Goal: Task Accomplishment & Management: Manage account settings

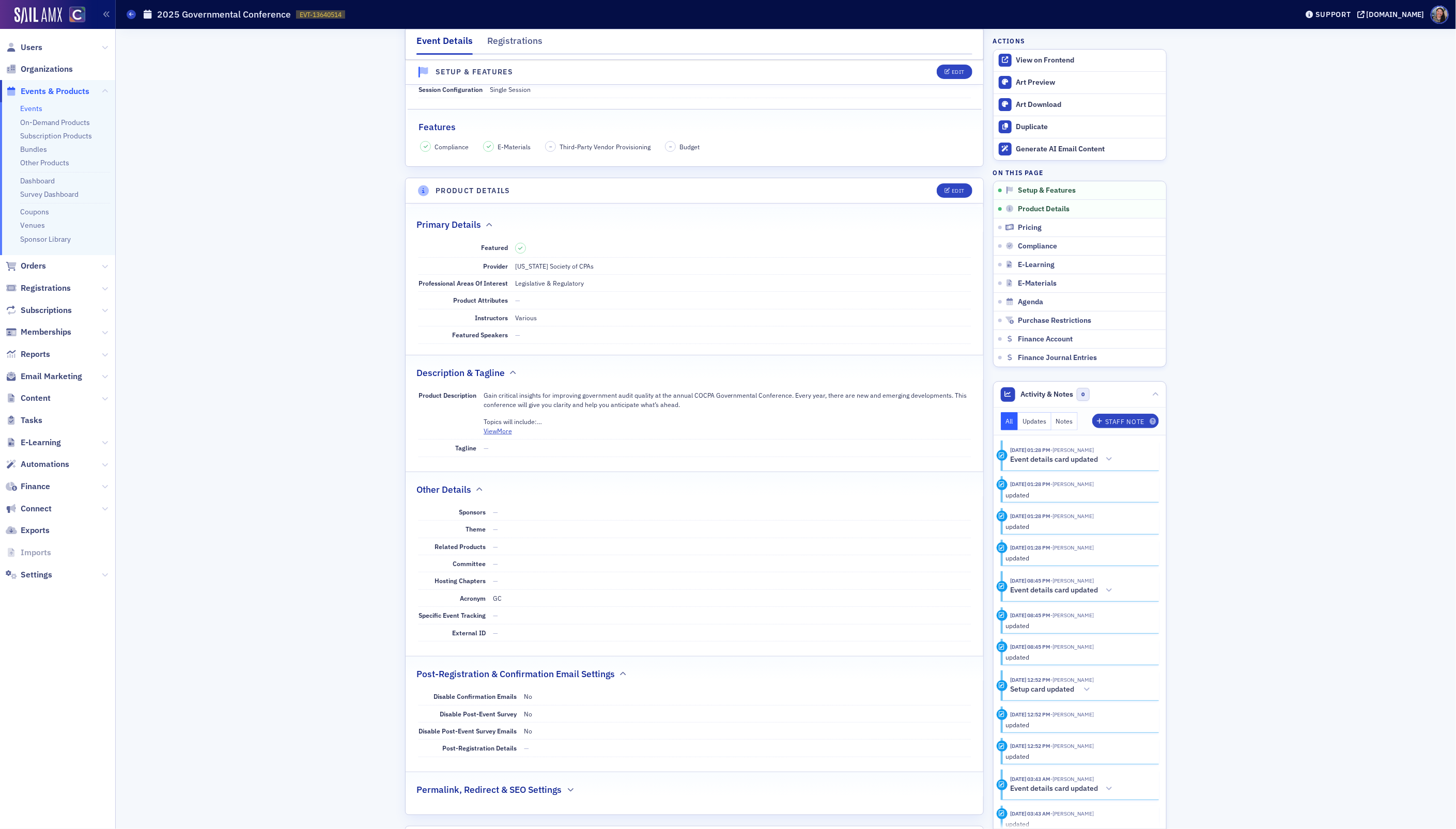
scroll to position [18, 0]
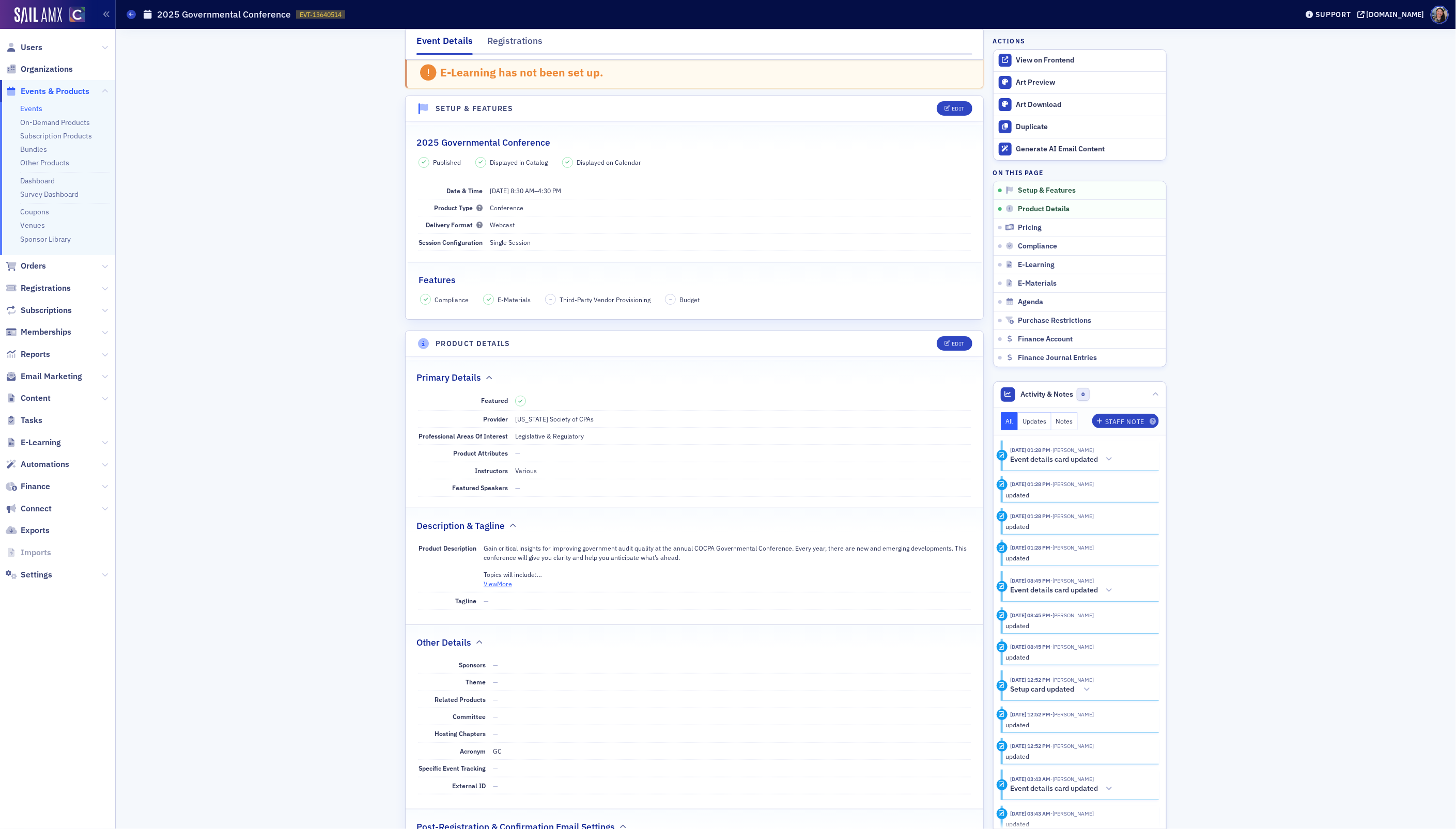
click at [502, 587] on button "View More" at bounding box center [497, 583] width 28 height 10
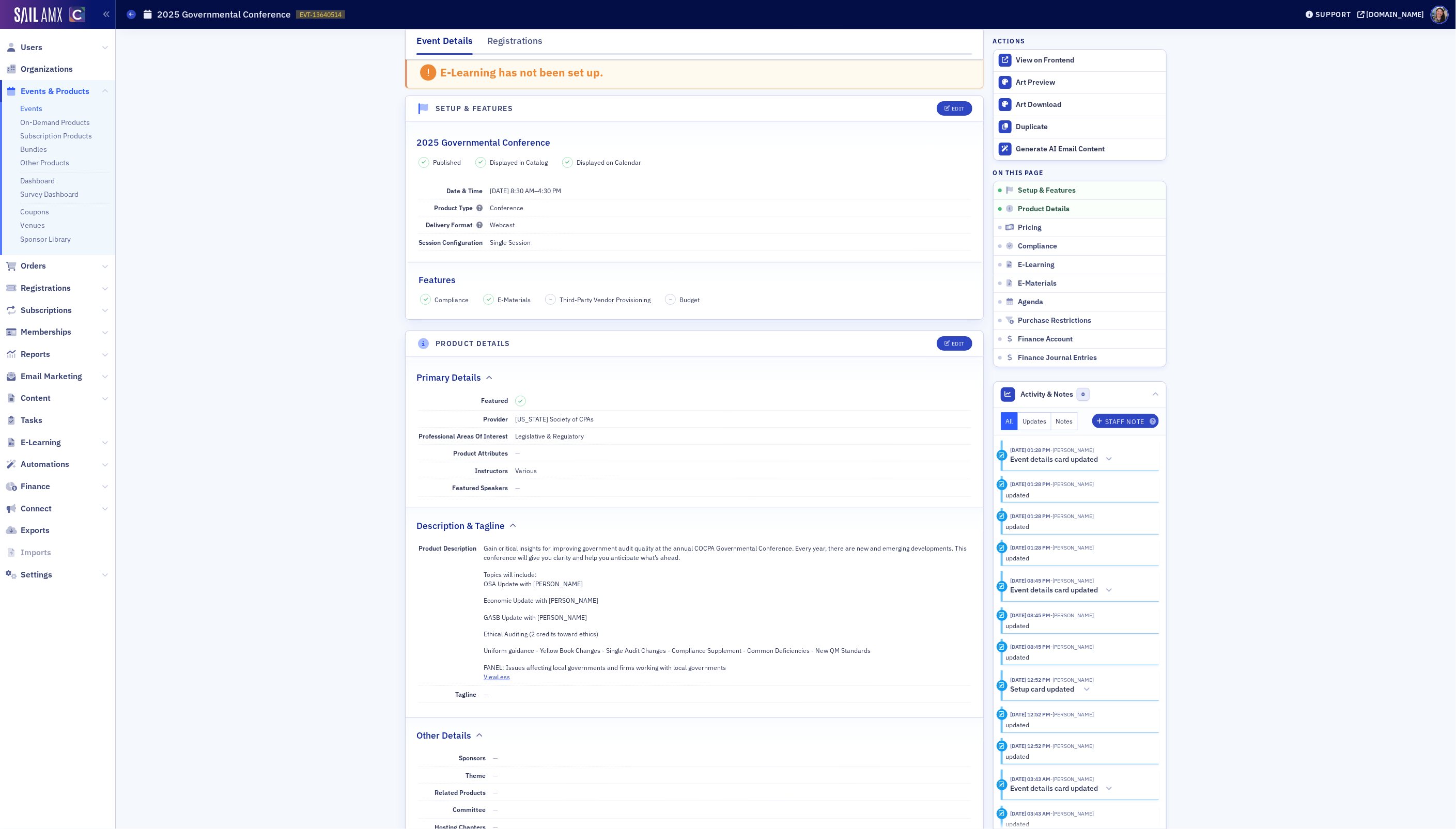
click at [887, 653] on p "Uniform guidance - Yellow Book Changes - Single Audit Changes - Compliance Supp…" at bounding box center [727, 650] width 487 height 10
click at [870, 654] on p "Uniform guidance - Yellow Book Changes - Single Audit Changes - Compliance Supp…" at bounding box center [727, 650] width 487 height 10
click at [953, 348] on button "Edit" at bounding box center [955, 343] width 36 height 15
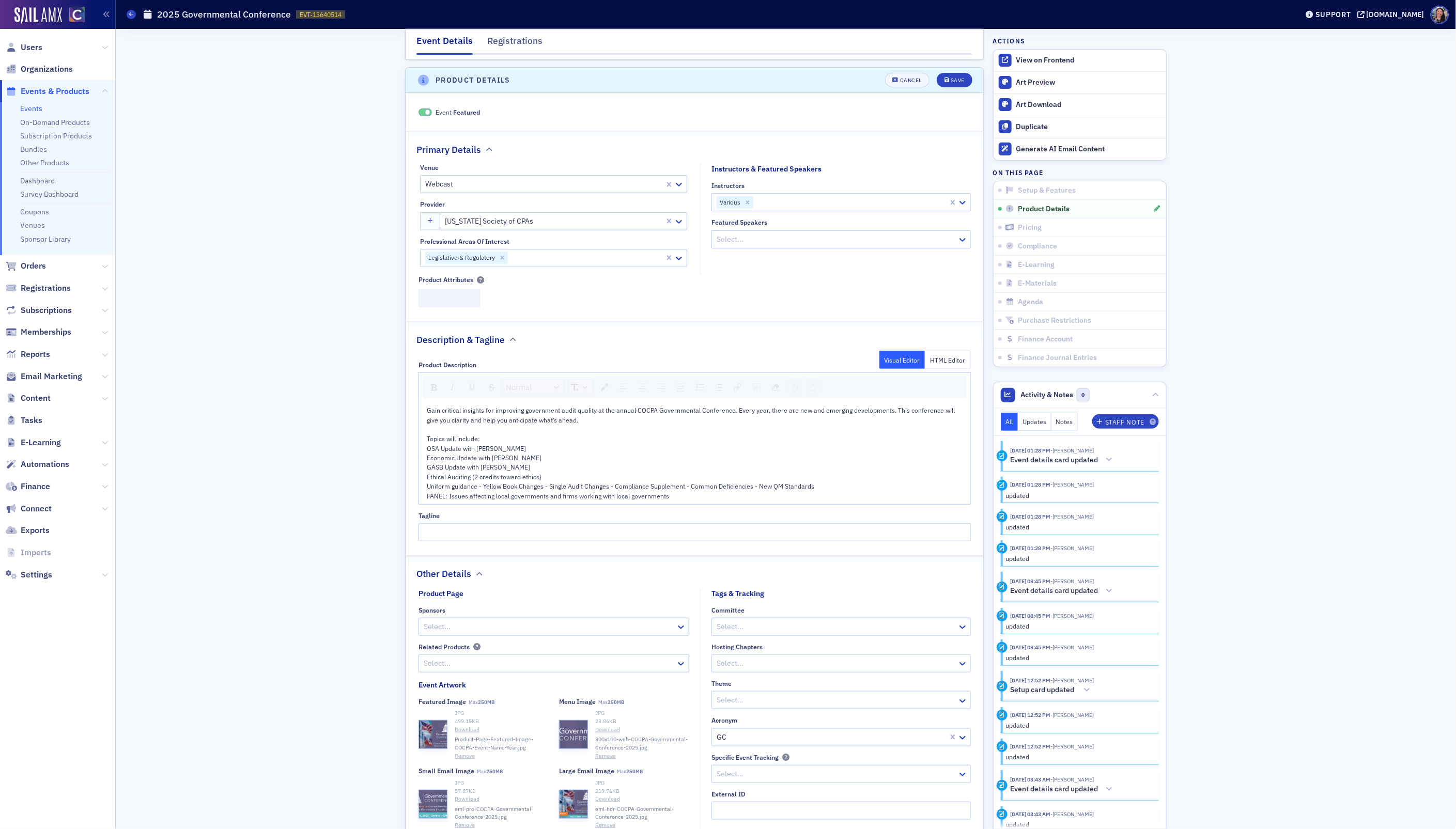
scroll to position [291, 0]
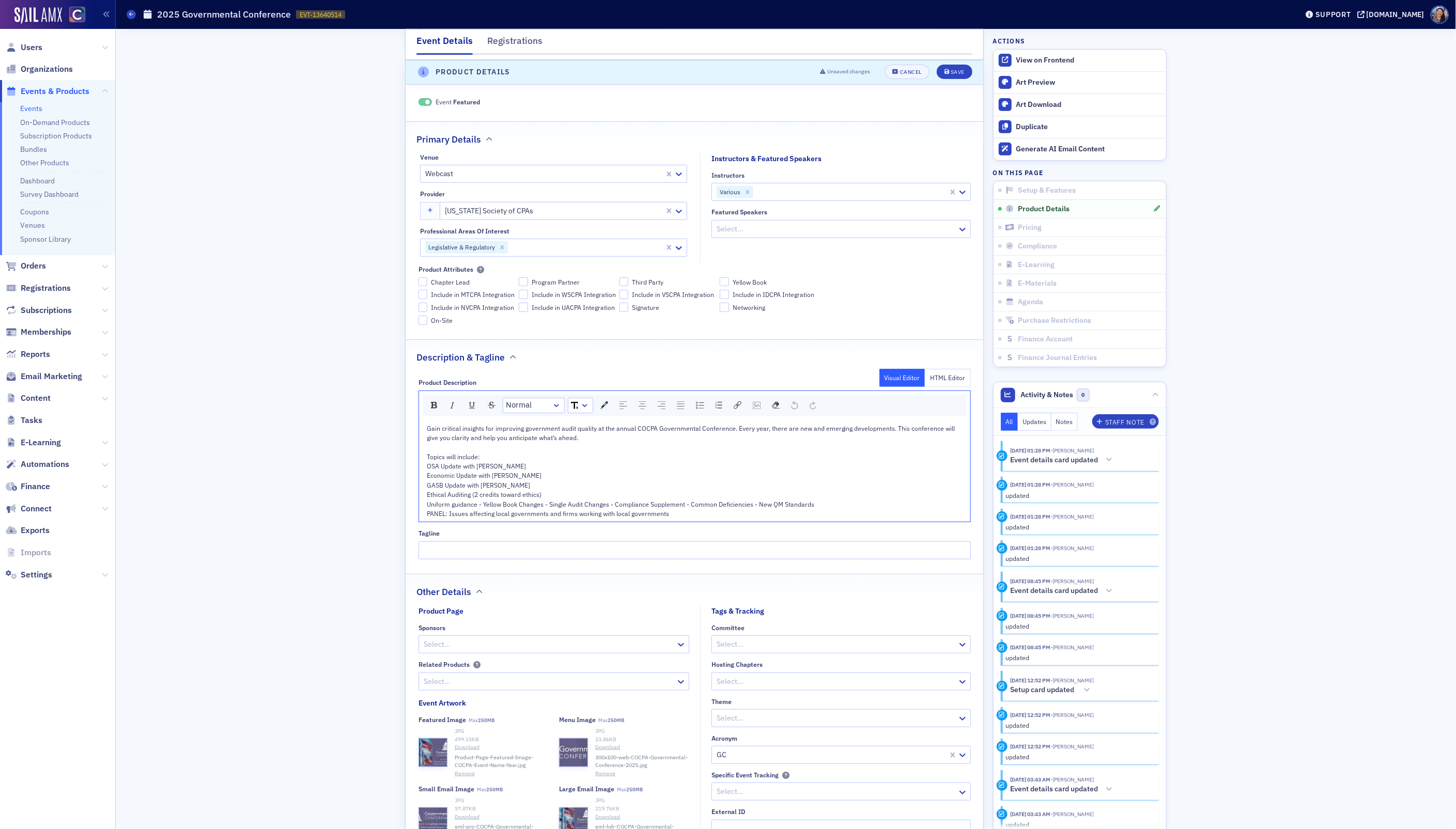
click at [851, 507] on div "Uniform guidance - Yellow Book Changes - Single Audit Changes - Compliance Supp…" at bounding box center [694, 504] width 536 height 10
click at [585, 515] on span "PANEL: Issues affecting local governments and firms working with local governme…" at bounding box center [548, 513] width 243 height 8
click at [679, 518] on div "PANEL: Issues affecting local governments and firms working with local governme…" at bounding box center [694, 514] width 536 height 10
click at [552, 490] on div "GASB Update with [PERSON_NAME]" at bounding box center [694, 485] width 536 height 10
click at [560, 493] on div "Ethical Auditing (2 credits toward ethics)" at bounding box center [694, 494] width 536 height 10
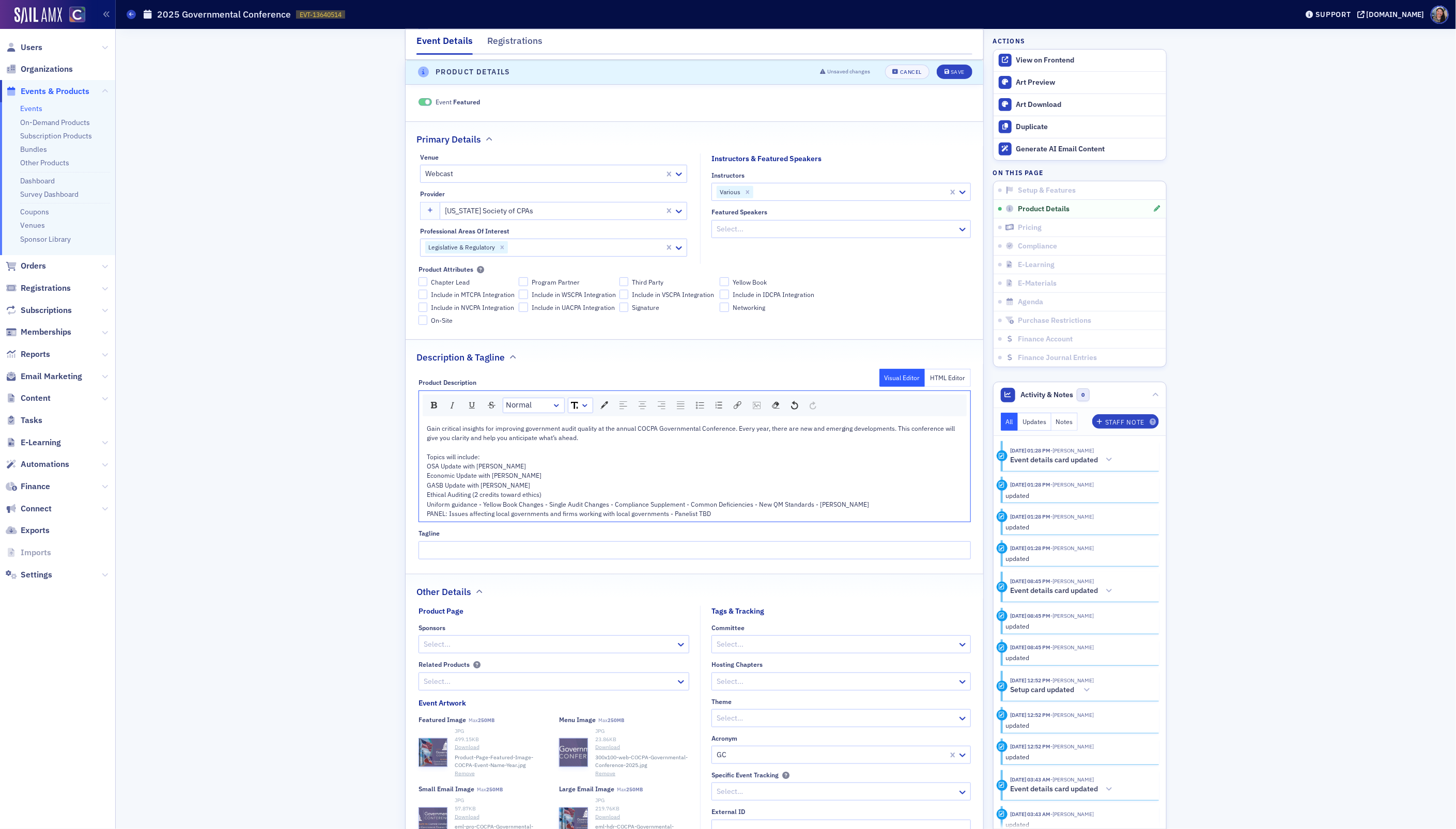
click at [561, 493] on div "Ethical Auditing (2 credits toward ethics)" at bounding box center [694, 494] width 536 height 10
click at [549, 499] on div "Ethical Auditing (2 credits toward ethics)" at bounding box center [694, 494] width 536 height 10
drag, startPoint x: 549, startPoint y: 499, endPoint x: 429, endPoint y: 486, distance: 120.7
click at [429, 486] on div "Gain critical insights for improving government audit quality at the annual COC…" at bounding box center [694, 471] width 536 height 95
click at [708, 457] on div "Topics will include: OSA Update with [PERSON_NAME]" at bounding box center [694, 461] width 536 height 19
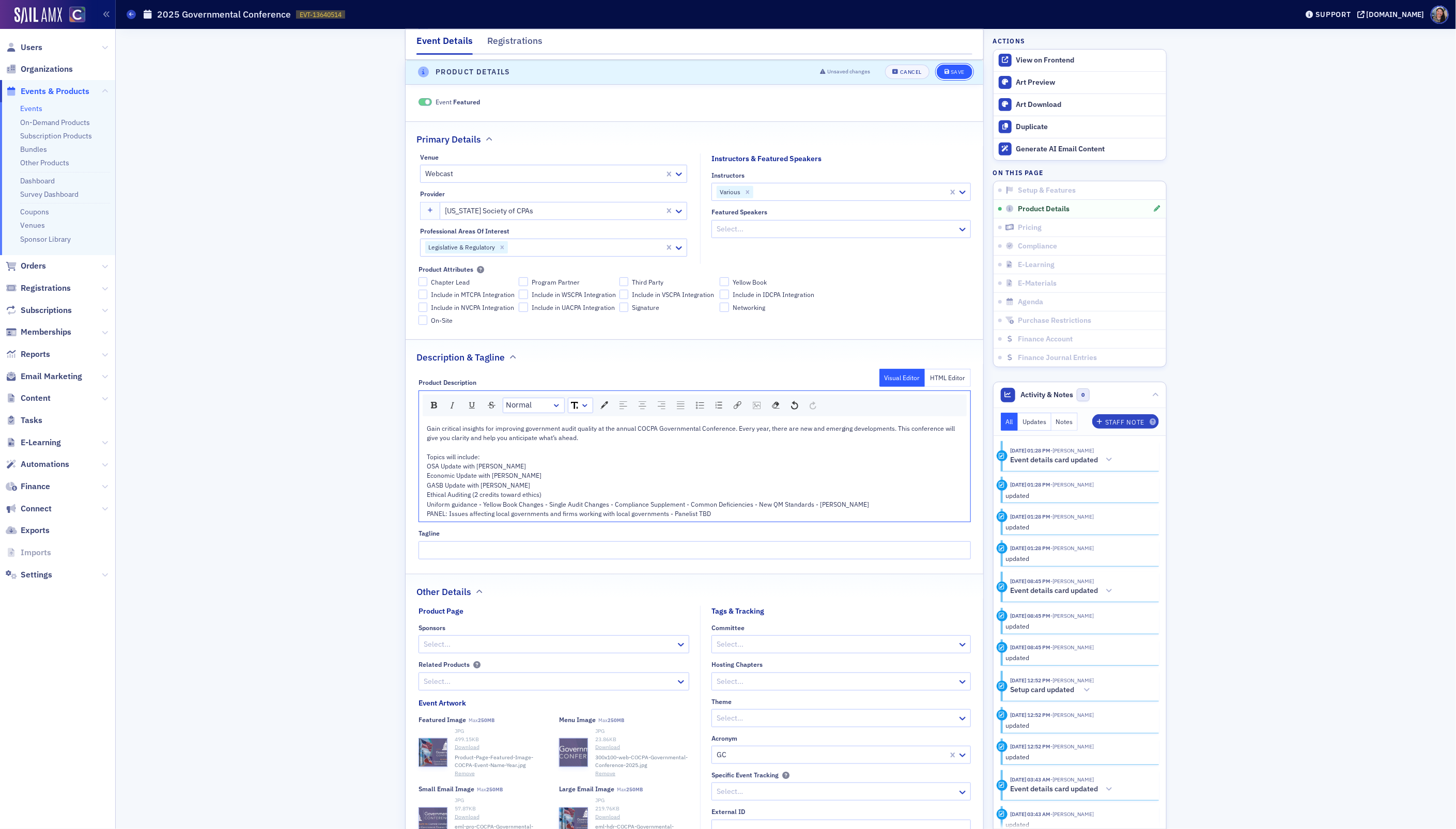
click at [956, 74] on div "Save" at bounding box center [957, 72] width 14 height 6
